Goal: Information Seeking & Learning: Learn about a topic

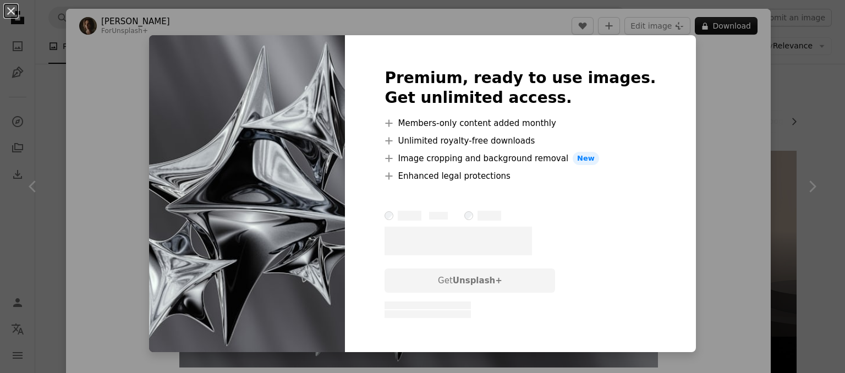
scroll to position [337, 0]
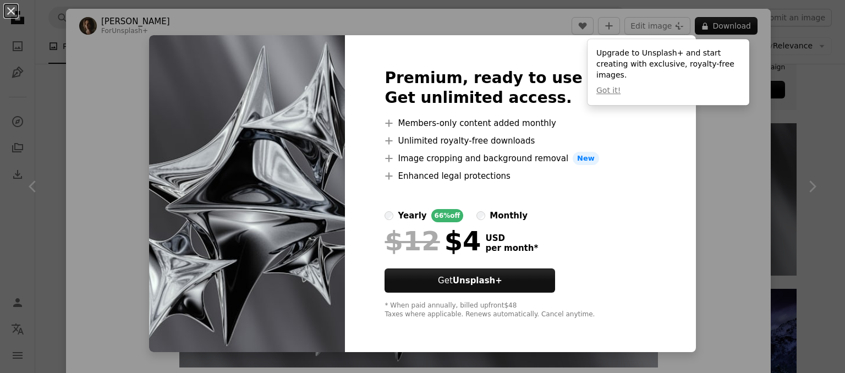
click at [563, 244] on div "$12 $4 USD per month *" at bounding box center [519, 241] width 271 height 29
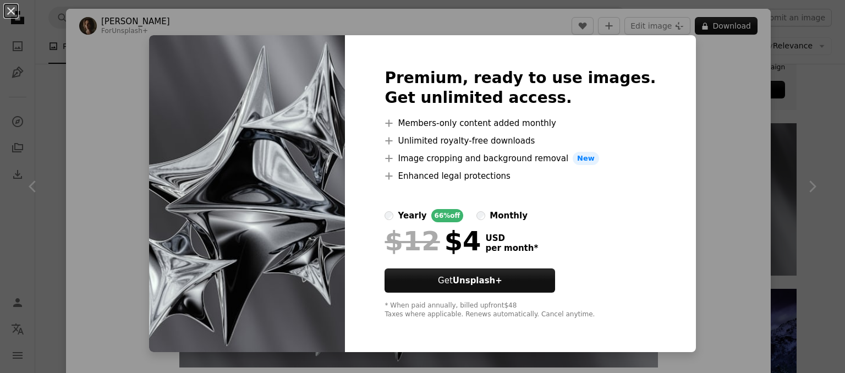
click at [714, 27] on div "An X shape Premium, ready to use images. Get unlimited access. A plus sign Memb…" at bounding box center [422, 186] width 845 height 373
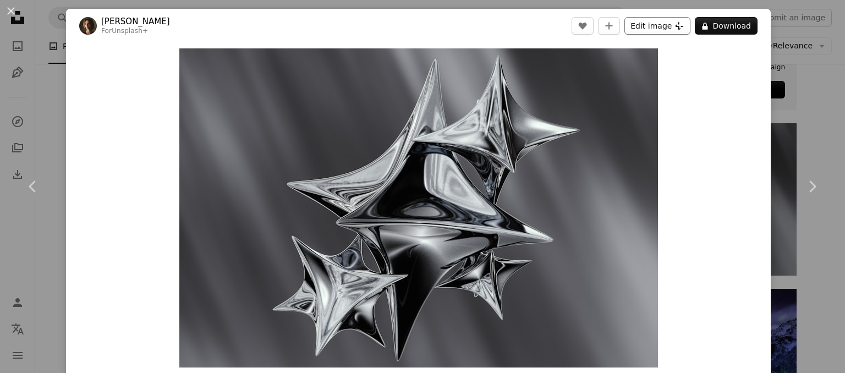
click at [660, 27] on button "Edit image Plus sign for Unsplash+" at bounding box center [657, 26] width 66 height 18
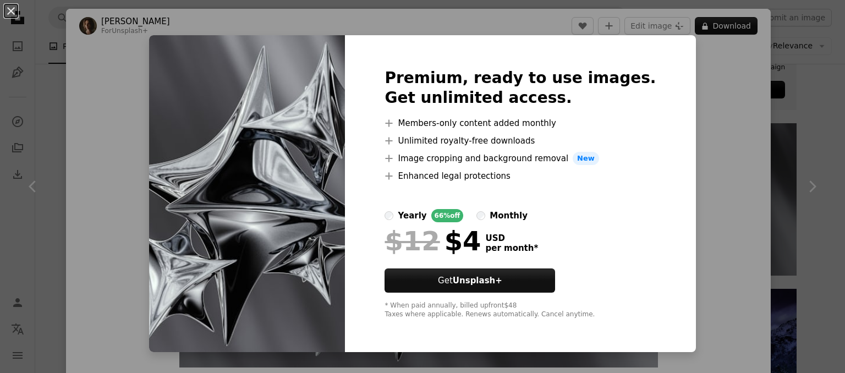
click at [636, 29] on div "An X shape Premium, ready to use images. Get unlimited access. A plus sign Memb…" at bounding box center [422, 186] width 845 height 373
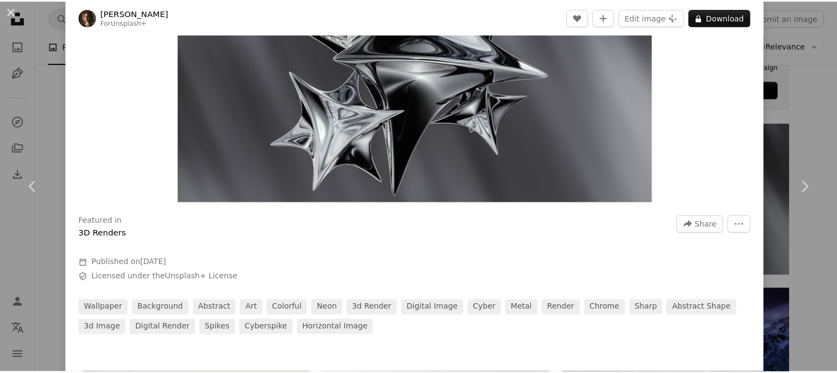
scroll to position [110, 0]
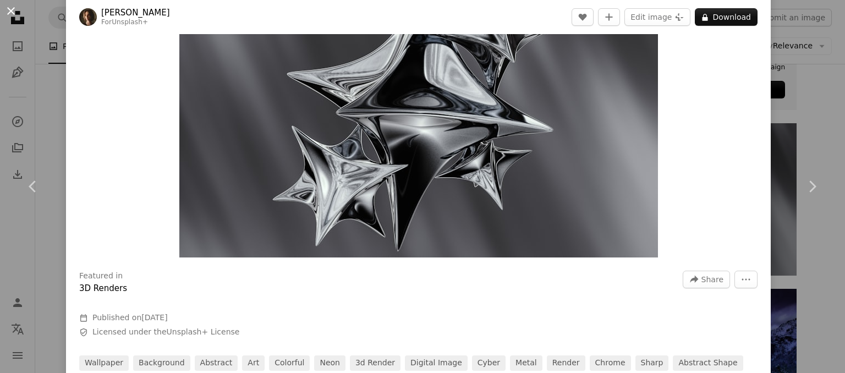
click at [18, 9] on button "An X shape" at bounding box center [10, 10] width 13 height 13
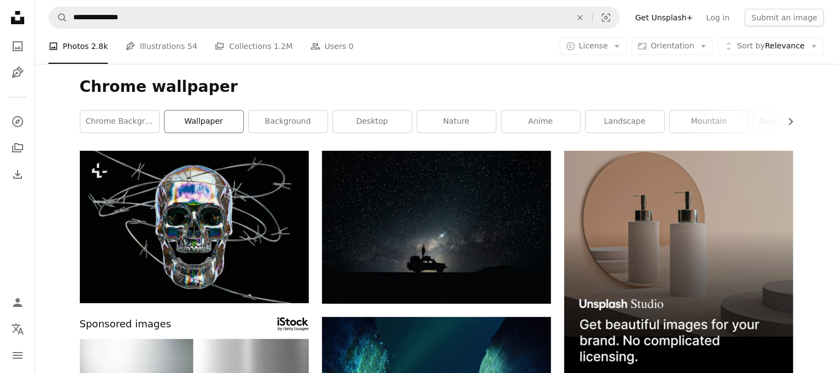
click at [196, 114] on link "wallpaper" at bounding box center [203, 122] width 79 height 22
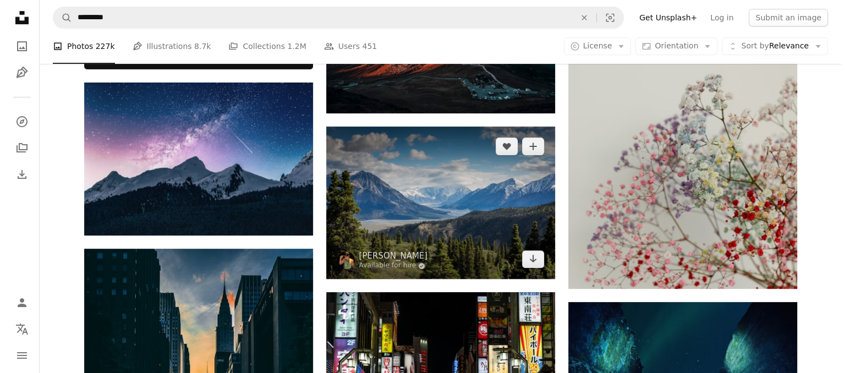
scroll to position [605, 0]
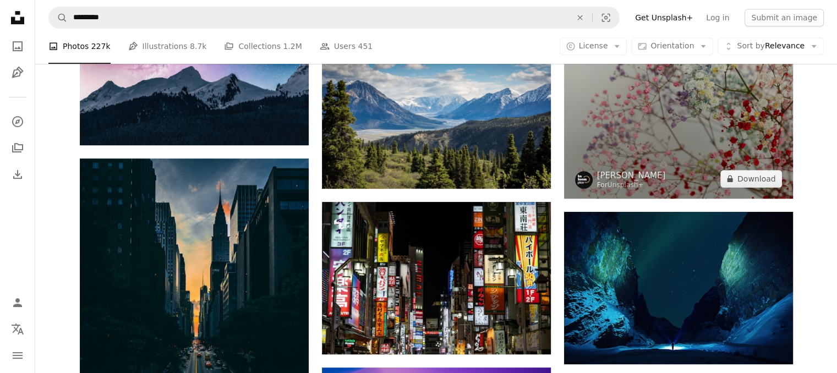
click at [683, 122] on img at bounding box center [678, 26] width 229 height 343
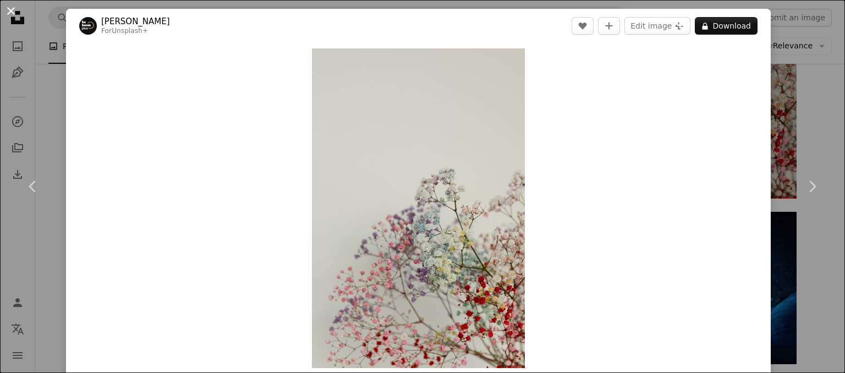
click at [4, 18] on button "An X shape" at bounding box center [10, 10] width 13 height 13
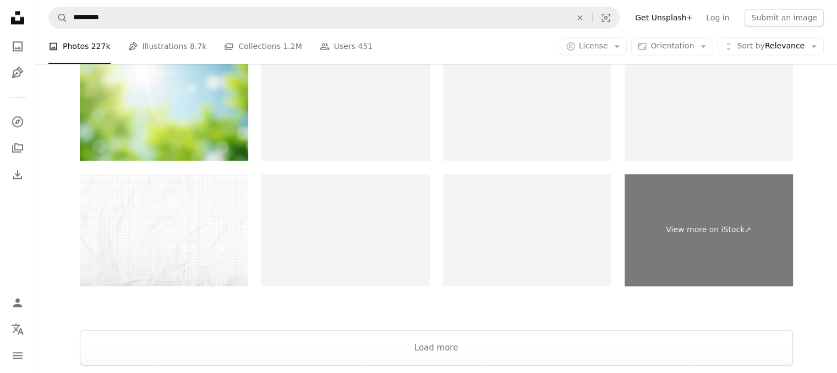
scroll to position [1705, 0]
